Goal: Transaction & Acquisition: Purchase product/service

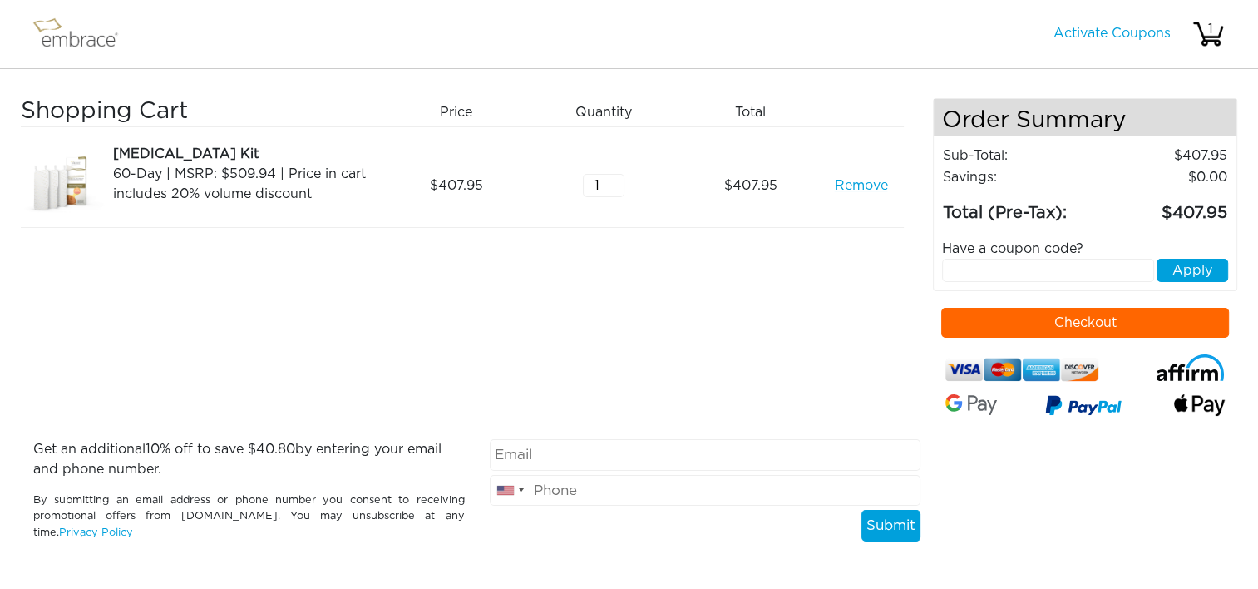
click at [996, 269] on input "text" at bounding box center [1047, 270] width 211 height 23
type input "EXTRACREDIT"
click at [1208, 277] on button "Apply" at bounding box center [1193, 270] width 72 height 23
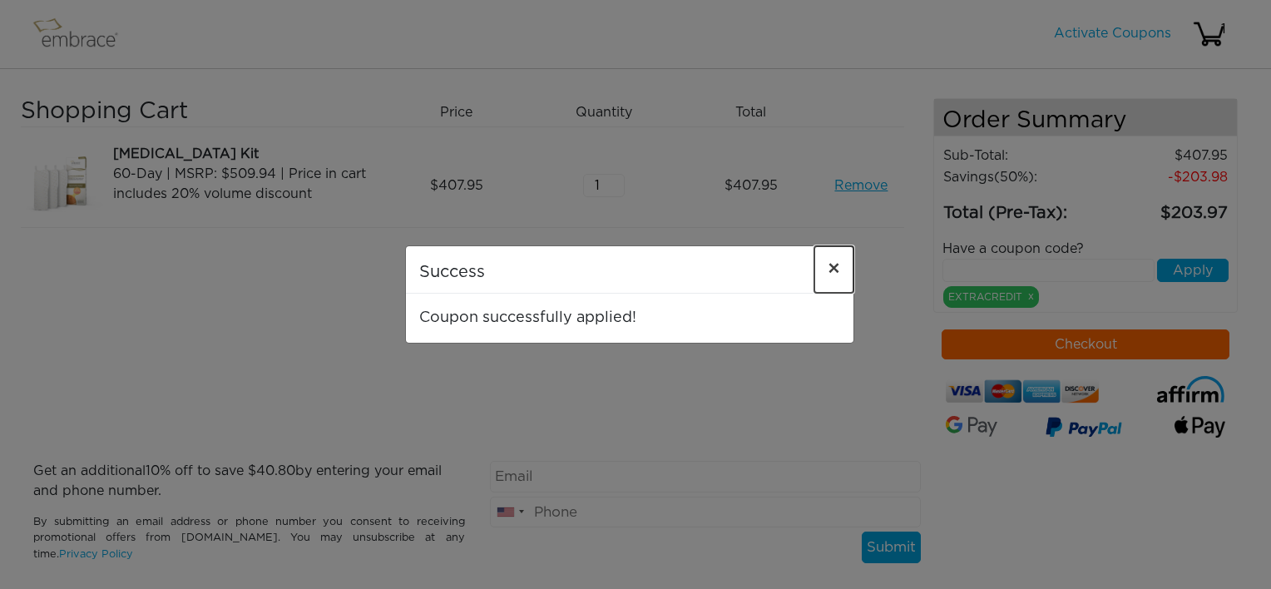
click at [838, 265] on span "×" at bounding box center [834, 270] width 12 height 20
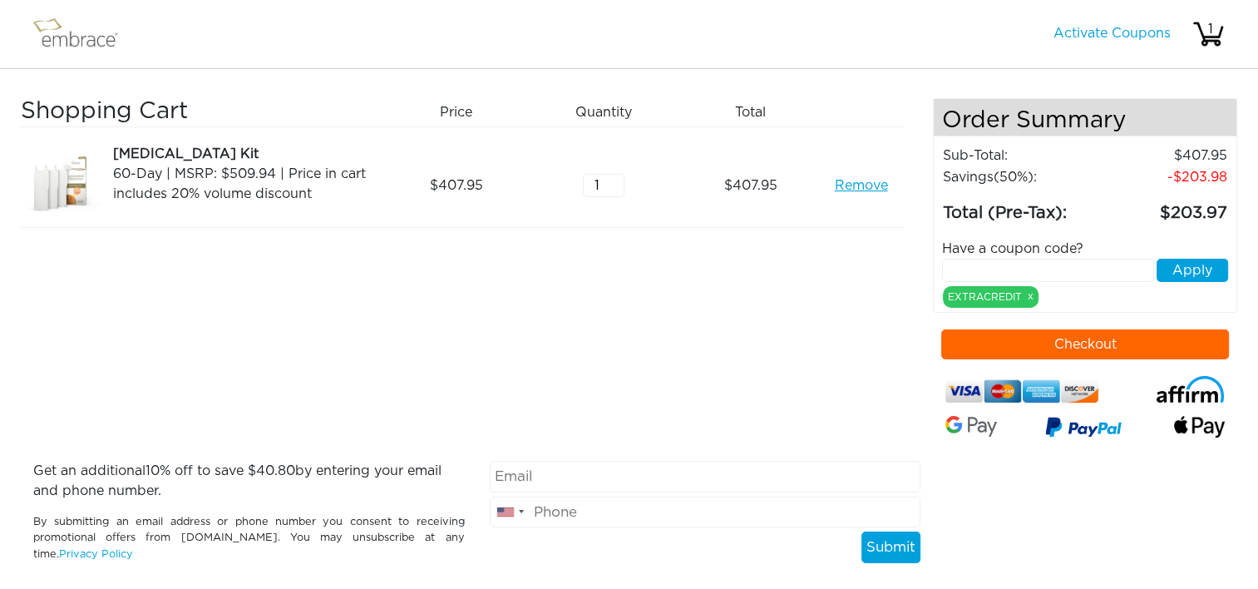
click at [868, 186] on link "Remove" at bounding box center [860, 186] width 53 height 20
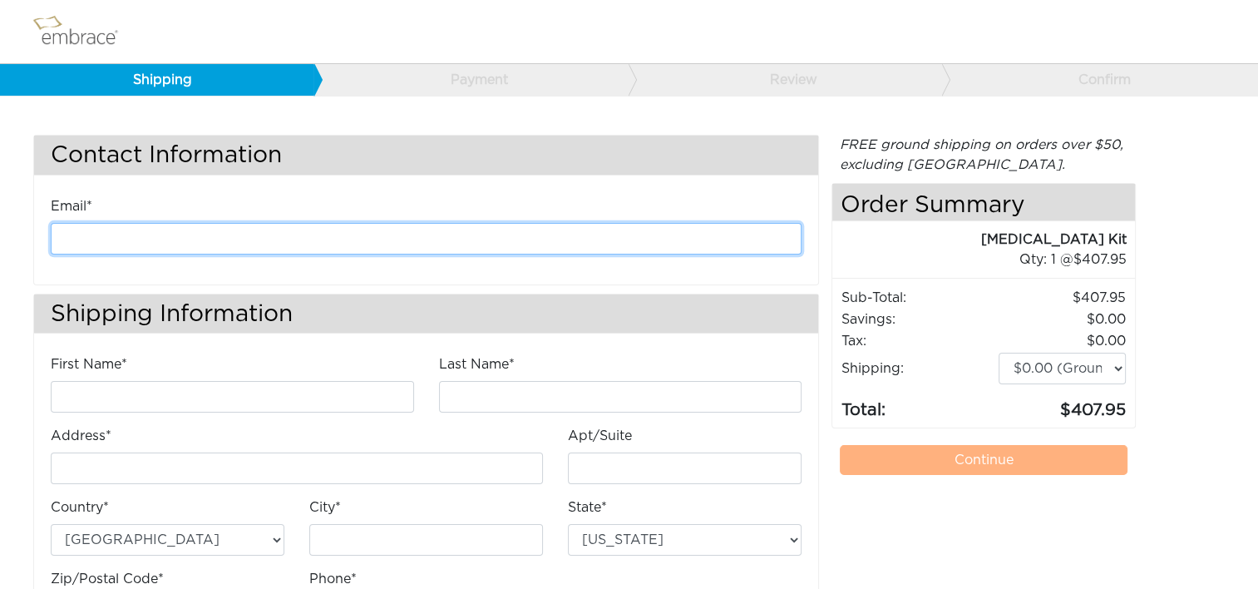
click at [519, 236] on input "email" at bounding box center [426, 239] width 751 height 32
type input "kanderson@diligenthealthsolutions.com"
type input "Kathleen"
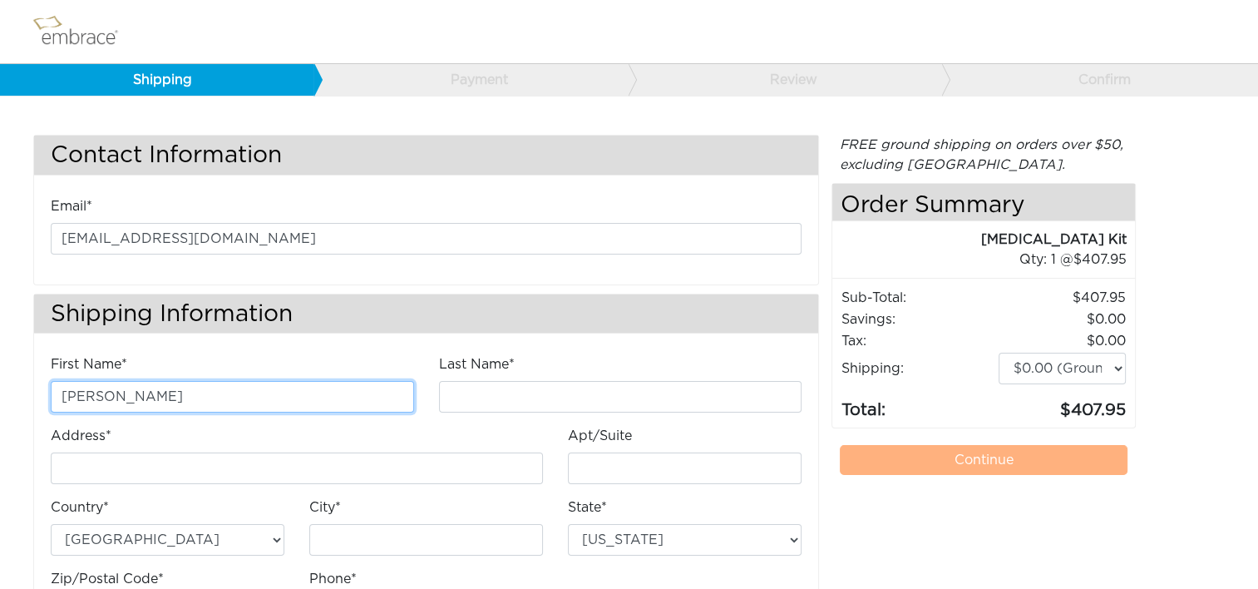
type input "Anderson"
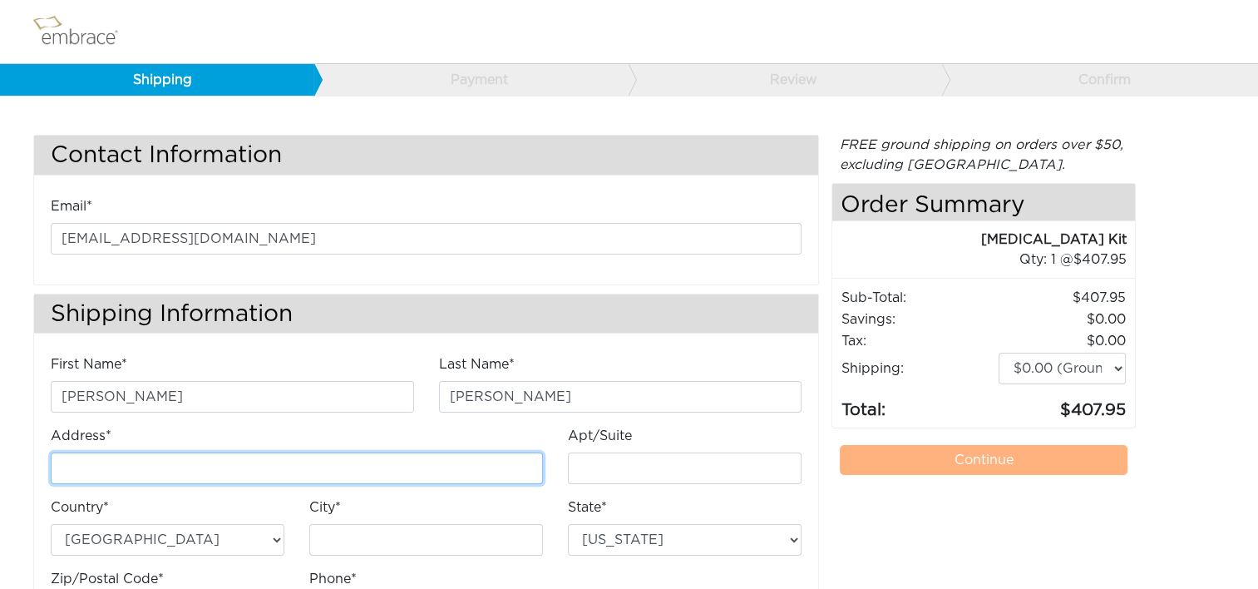
type input "4200 Lafayette Center Drive"
type input "E"
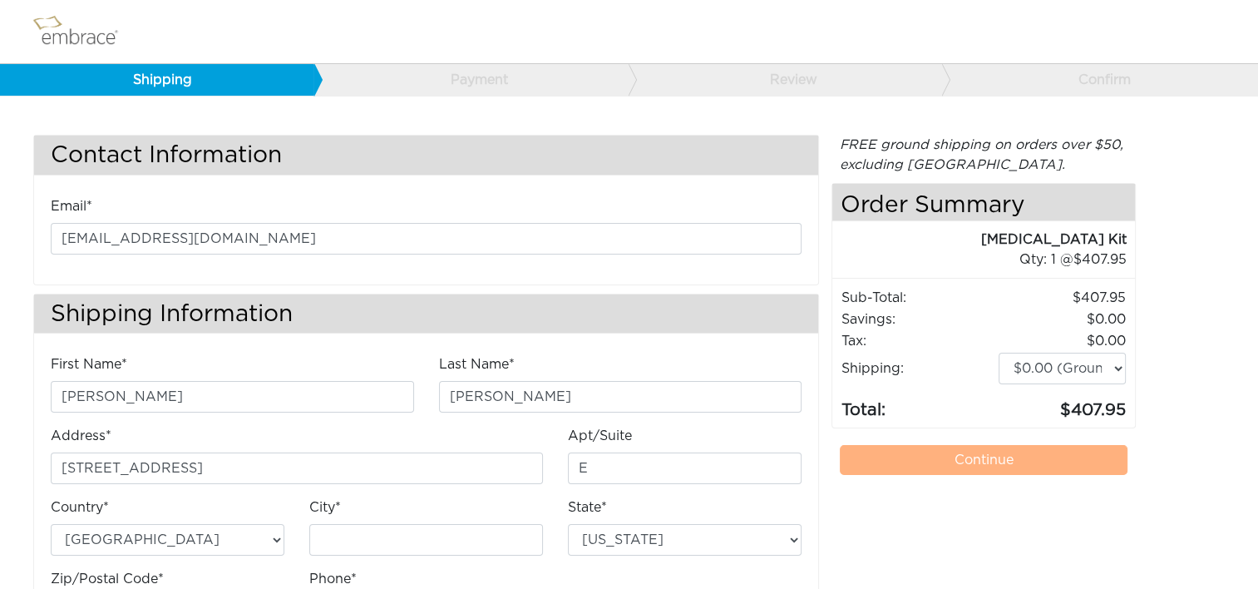
type input "Chantilly"
select select "VA"
type input "20151"
type input "7034490520"
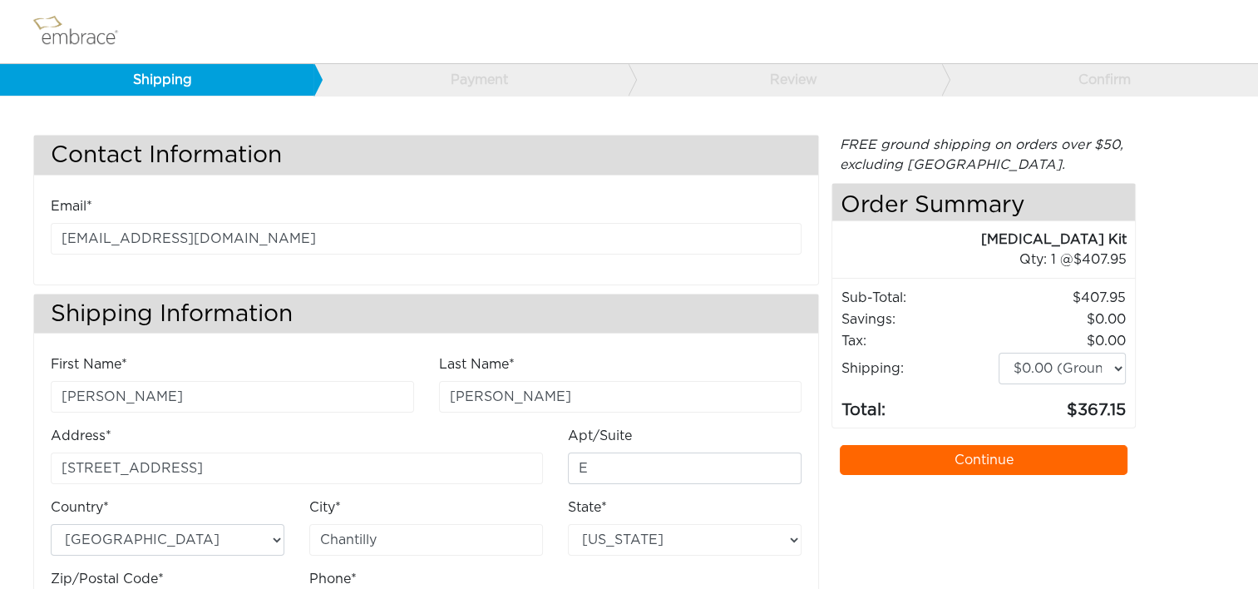
drag, startPoint x: 991, startPoint y: 466, endPoint x: 945, endPoint y: 444, distance: 51.4
click at [991, 466] on link "Continue" at bounding box center [984, 460] width 288 height 30
